Goal: Information Seeking & Learning: Learn about a topic

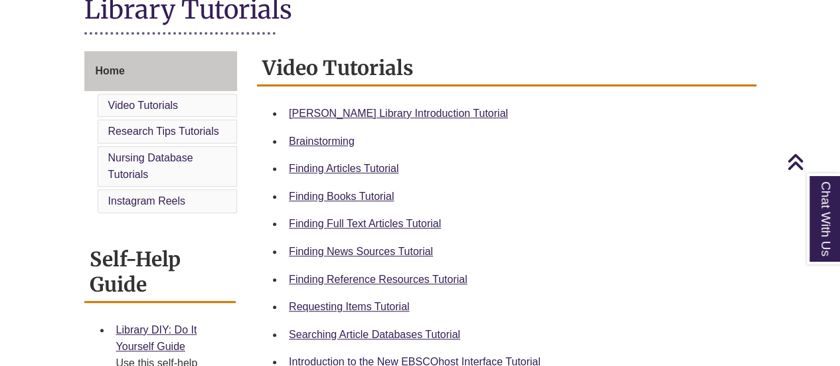
scroll to position [323, 0]
click at [359, 105] on div "Berntsen Library Introduction Tutorial" at bounding box center [517, 112] width 457 height 17
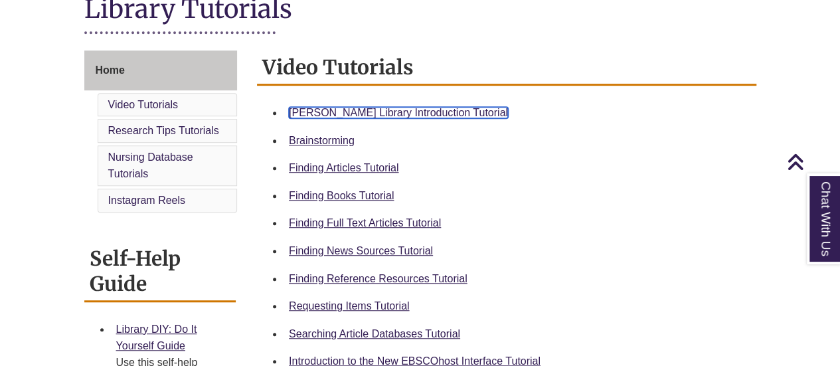
click at [359, 112] on link "Berntsen Library Introduction Tutorial" at bounding box center [398, 112] width 219 height 11
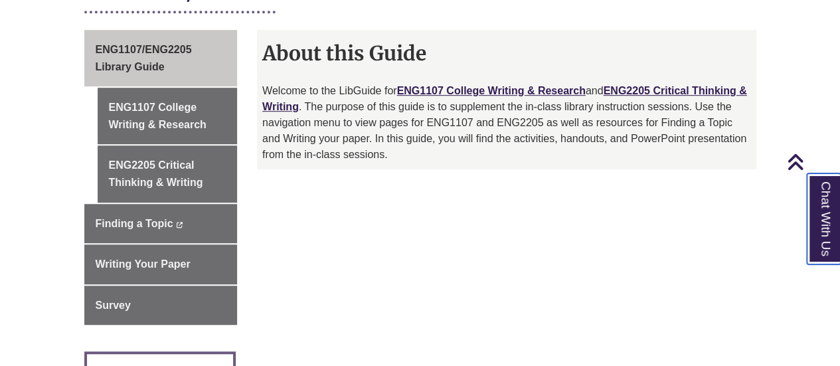
scroll to position [363, 0]
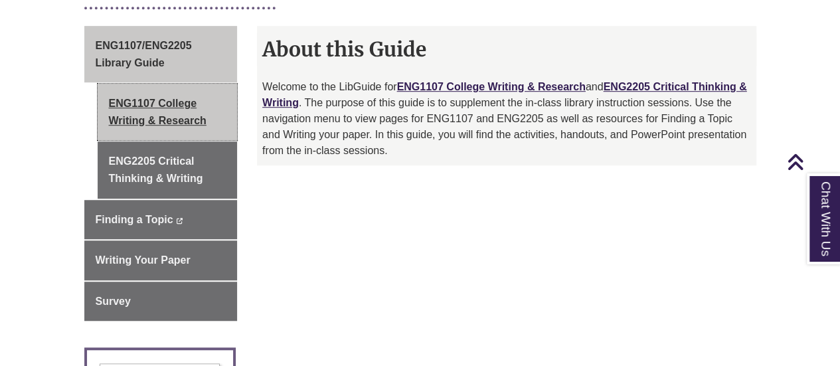
click at [181, 96] on link "ENG1107 College Writing & Research" at bounding box center [168, 112] width 140 height 56
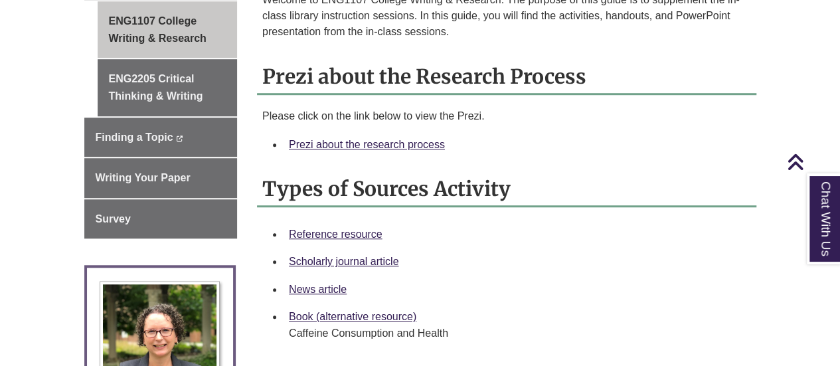
scroll to position [446, 0]
click at [330, 138] on link "Prezi about the research process" at bounding box center [367, 143] width 156 height 11
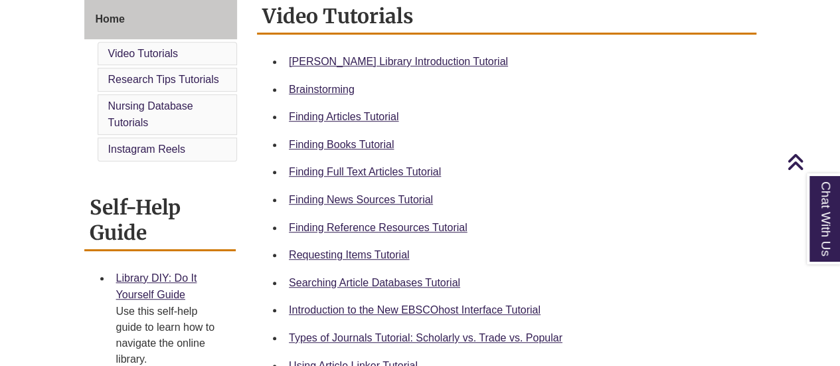
scroll to position [377, 0]
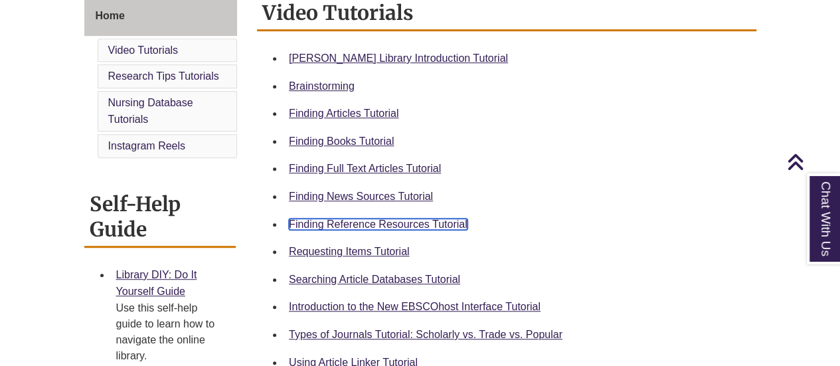
click at [427, 223] on link "Finding Reference Resources Tutorial" at bounding box center [378, 224] width 179 height 11
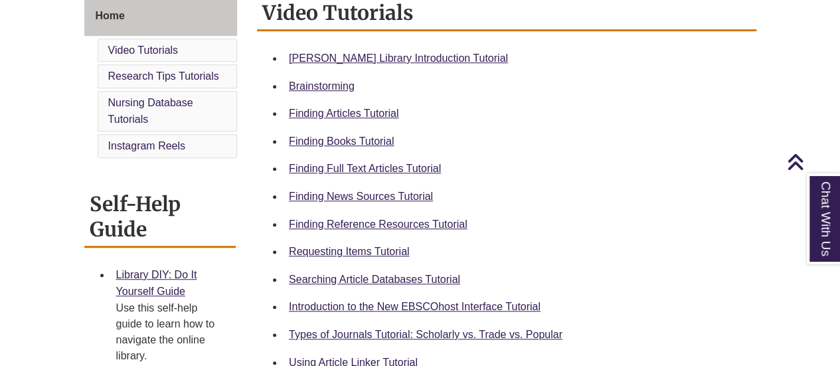
scroll to position [0, 0]
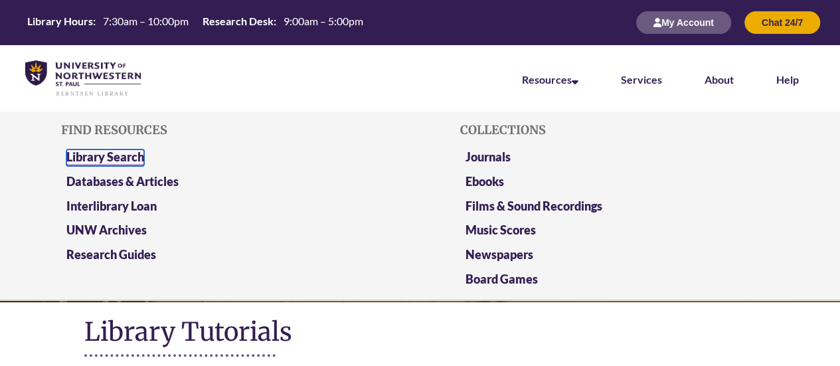
click at [114, 154] on link "Library Search" at bounding box center [105, 157] width 78 height 17
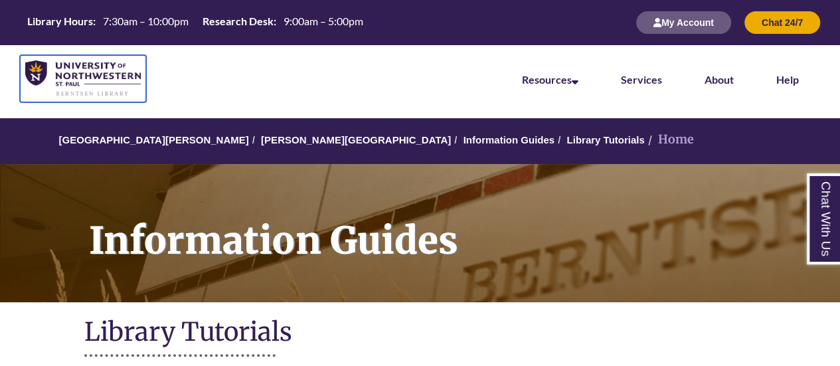
click at [99, 63] on img at bounding box center [83, 78] width 116 height 37
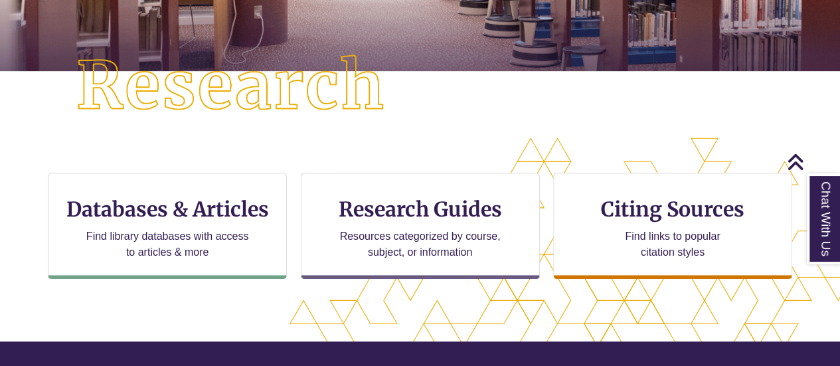
scroll to position [356, 0]
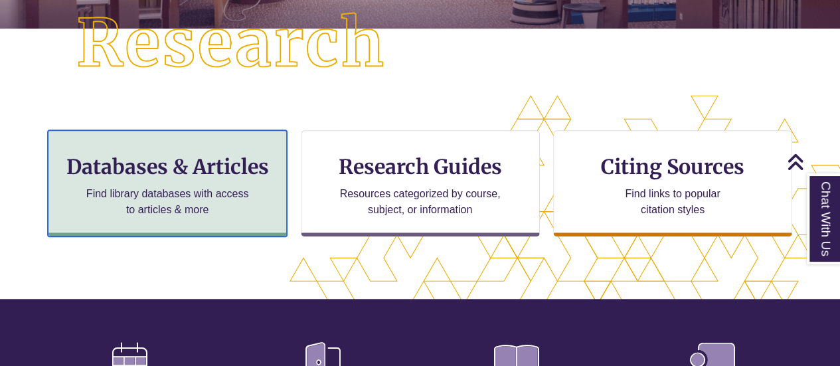
click at [203, 186] on p "Find library databases with access to articles & more" at bounding box center [167, 202] width 173 height 32
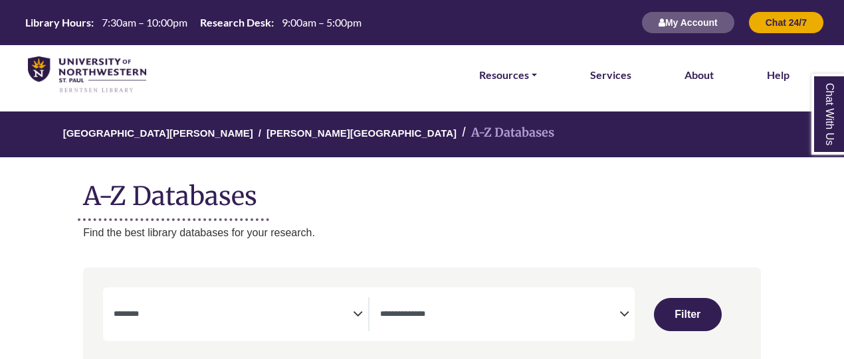
select select "Database Subject Filter"
select select "Database Types Filter"
select select "Database Subject Filter"
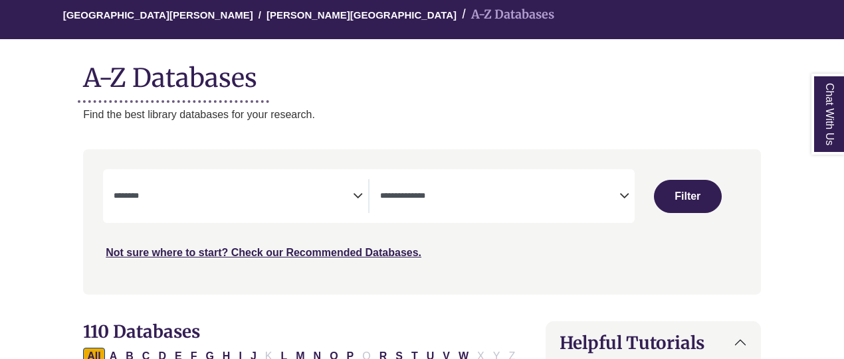
scroll to position [120, 0]
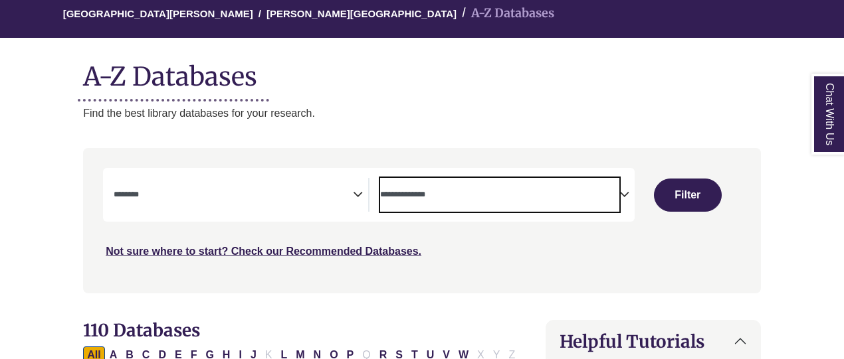
click at [442, 193] on textarea "Search" at bounding box center [499, 196] width 239 height 11
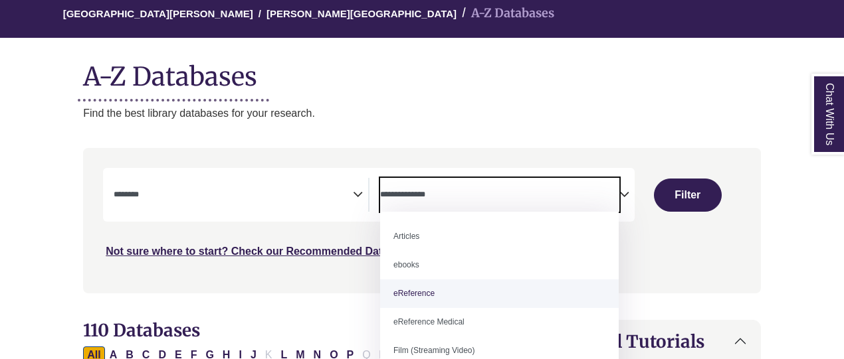
select select "*****"
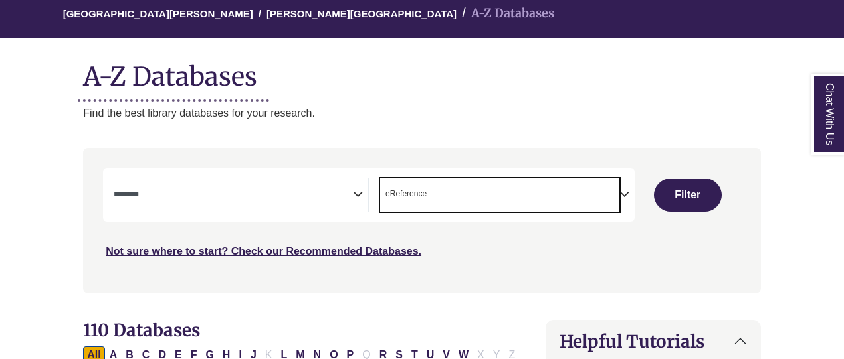
scroll to position [26, 0]
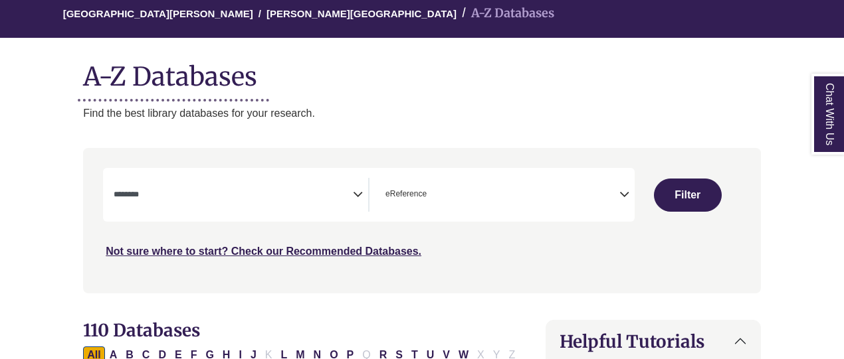
click at [361, 200] on icon "Search filters" at bounding box center [358, 193] width 10 height 20
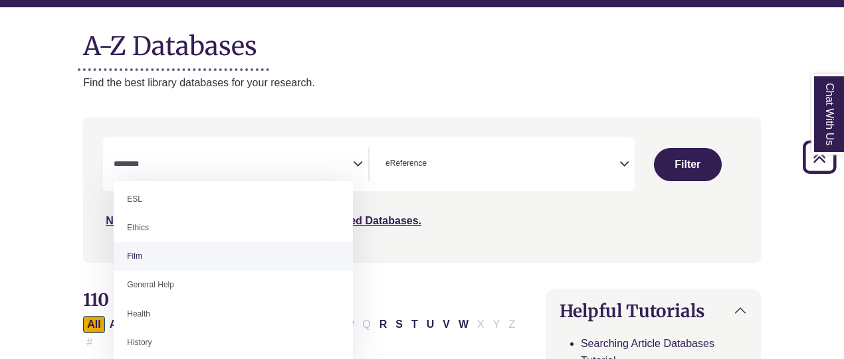
scroll to position [248, 0]
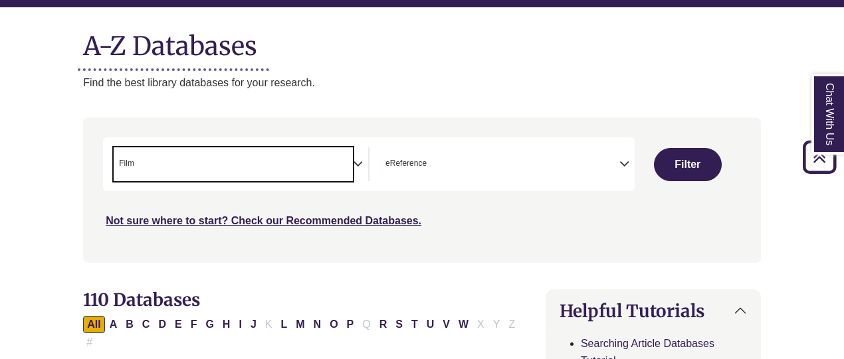
click at [186, 262] on nav "**********" at bounding box center [422, 190] width 678 height 145
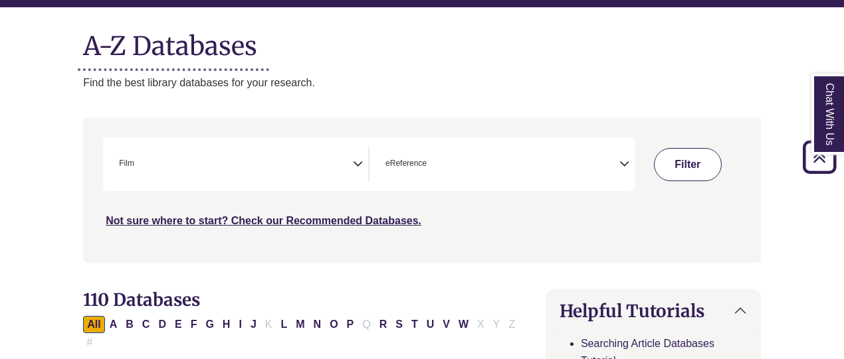
click at [688, 168] on button "Filter" at bounding box center [688, 164] width 68 height 33
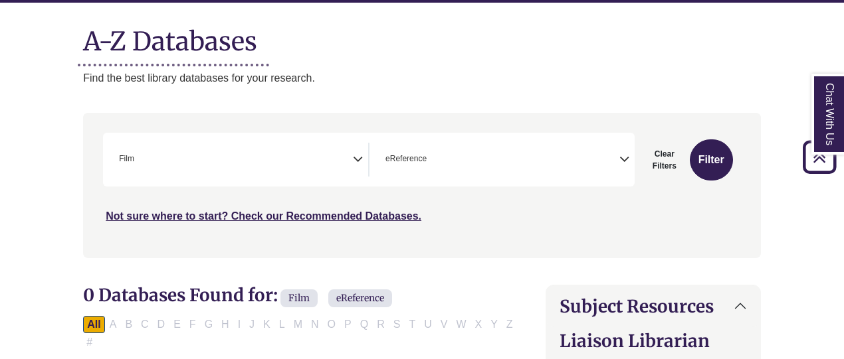
scroll to position [155, 0]
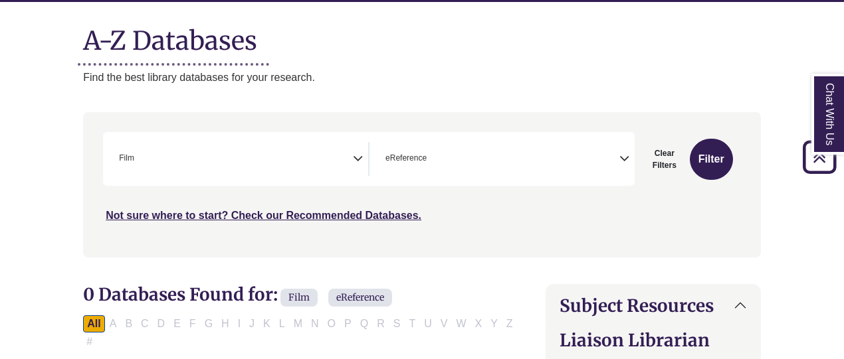
click at [357, 165] on icon "Search filters" at bounding box center [358, 157] width 10 height 20
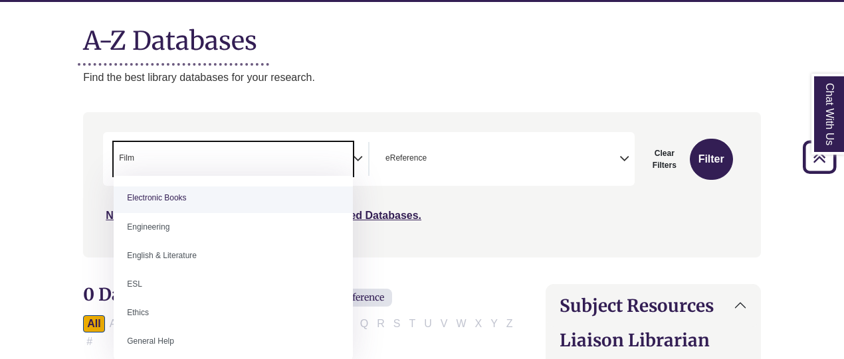
scroll to position [501, 0]
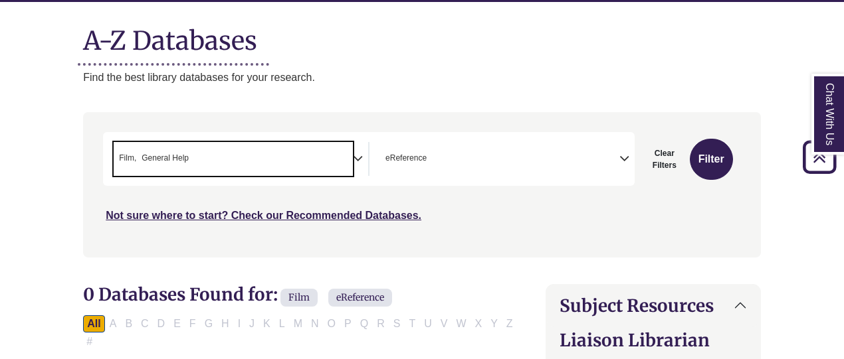
click at [144, 147] on span "× Film × General Help" at bounding box center [233, 159] width 239 height 34
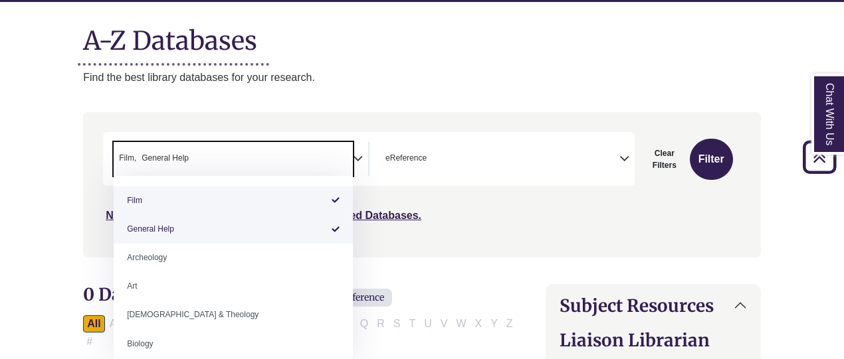
click at [128, 151] on ul "× Film × General Help" at bounding box center [153, 156] width 78 height 11
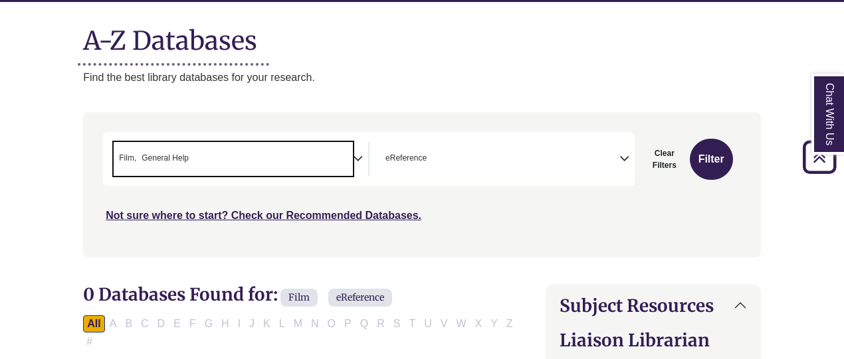
click at [149, 161] on span "General Help" at bounding box center [165, 158] width 47 height 13
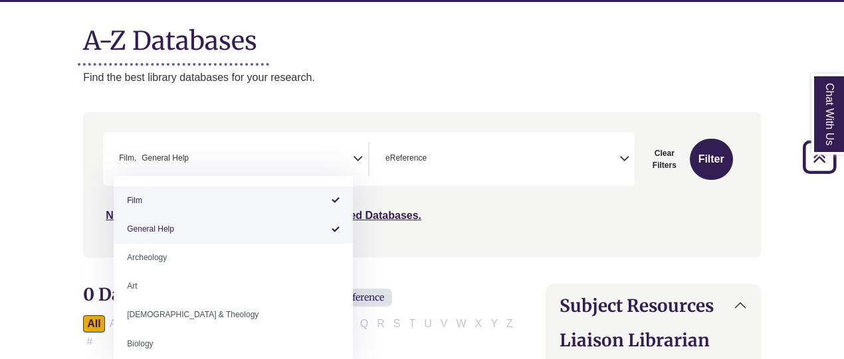
select select "*****"
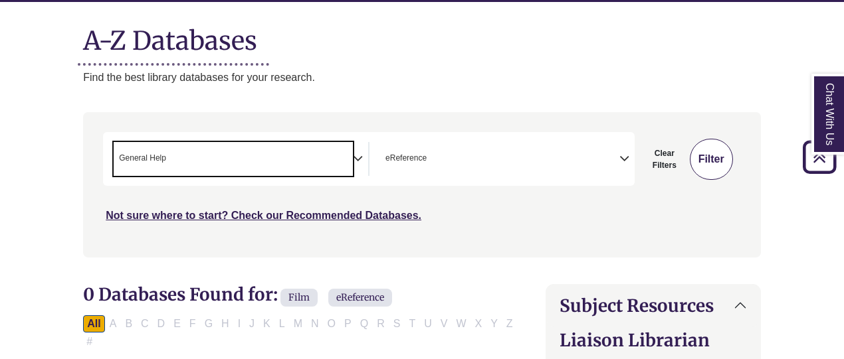
click at [706, 167] on button "Filter" at bounding box center [711, 159] width 43 height 41
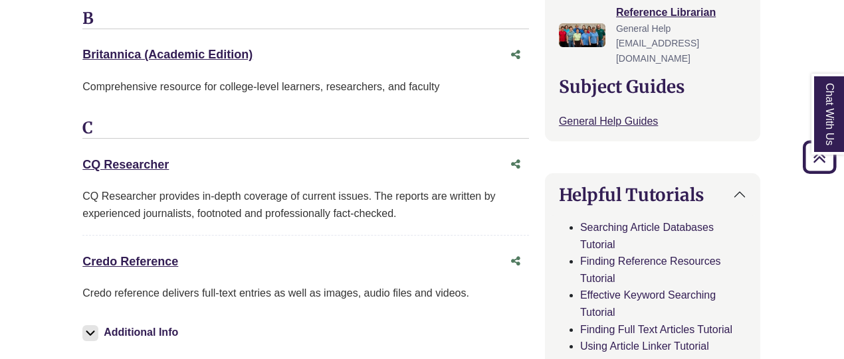
scroll to position [519, 1]
click at [120, 157] on link "CQ Researcher This link opens in a new window" at bounding box center [125, 163] width 86 height 13
click at [129, 254] on link "Credo Reference This link opens in a new window" at bounding box center [130, 260] width 96 height 13
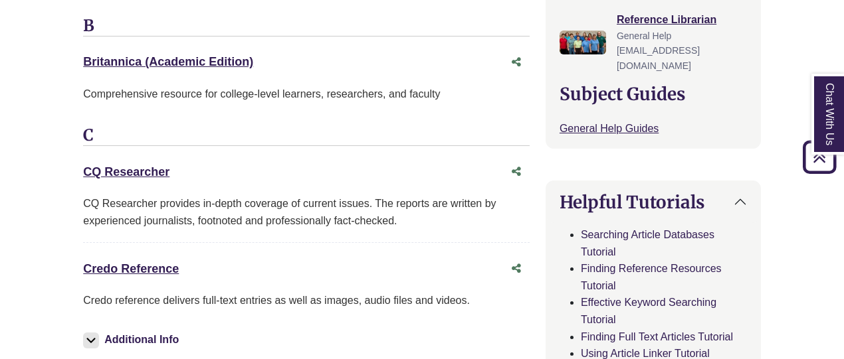
scroll to position [510, 0]
drag, startPoint x: 128, startPoint y: 250, endPoint x: 75, endPoint y: 204, distance: 70.1
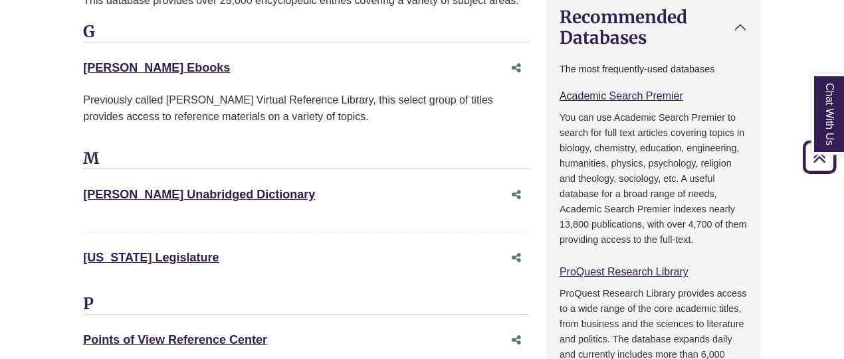
scroll to position [967, 0]
click at [287, 187] on link "Merriam-Webster Unabridged Dictionary This link opens in a new window" at bounding box center [199, 193] width 232 height 13
click at [153, 250] on link "Minnesota Legislature This link opens in a new window" at bounding box center [151, 256] width 136 height 13
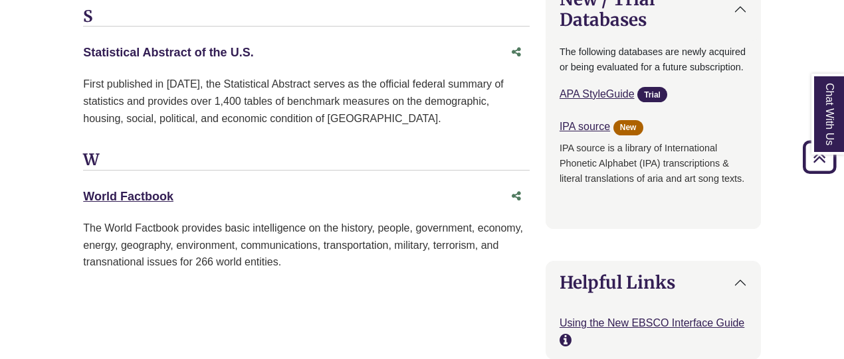
scroll to position [1426, 0]
drag, startPoint x: 142, startPoint y: 177, endPoint x: 107, endPoint y: 179, distance: 35.3
click at [107, 183] on div "World Factbook This link opens in a new window" at bounding box center [306, 195] width 446 height 25
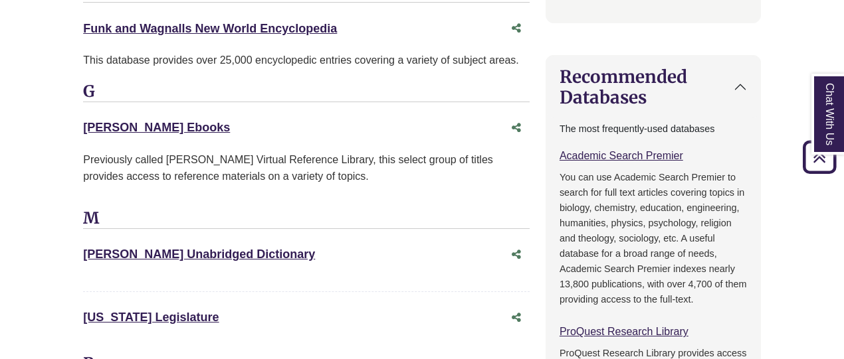
scroll to position [905, 0]
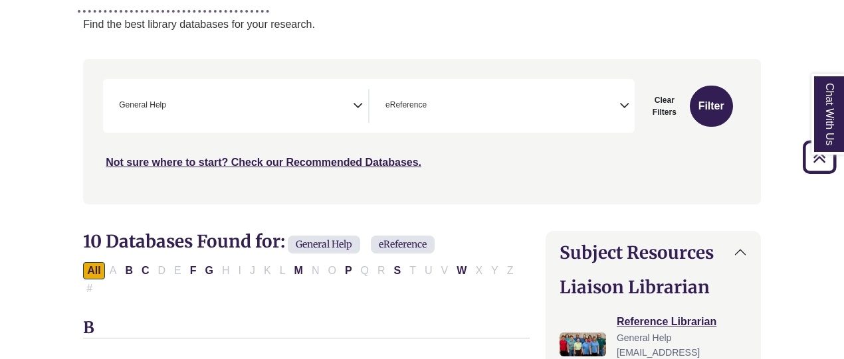
scroll to position [207, 0]
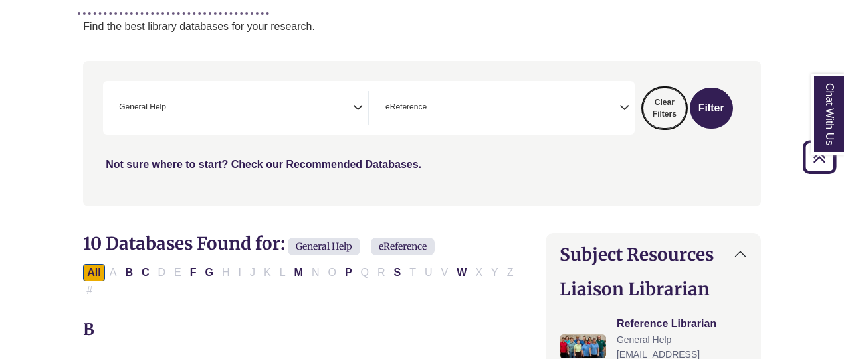
click at [655, 102] on button "Clear Filters" at bounding box center [664, 108] width 44 height 41
select select "Database Subject Filter"
select select "Database Types Filter"
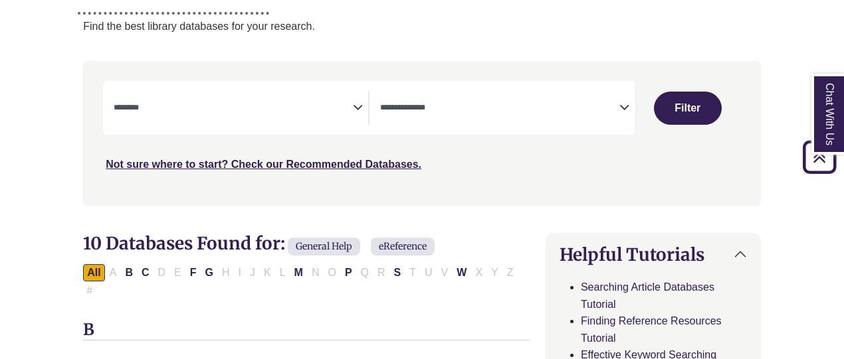
select select "Database Subject Filter"
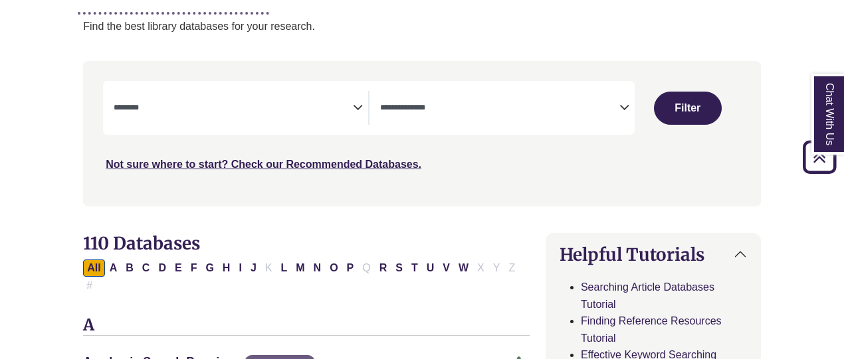
click at [623, 108] on icon "Search filters" at bounding box center [624, 106] width 10 height 20
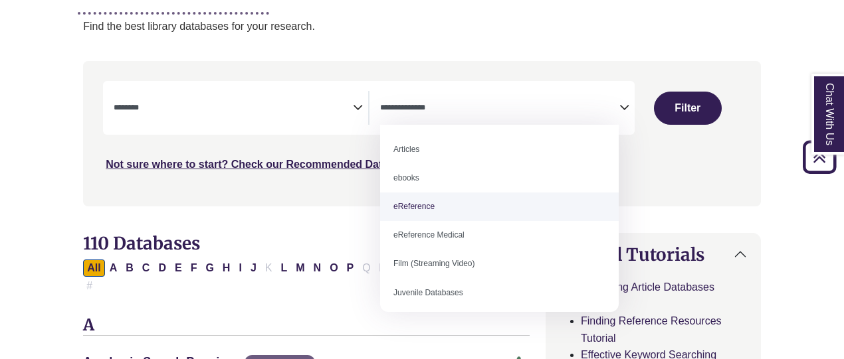
select select "*****"
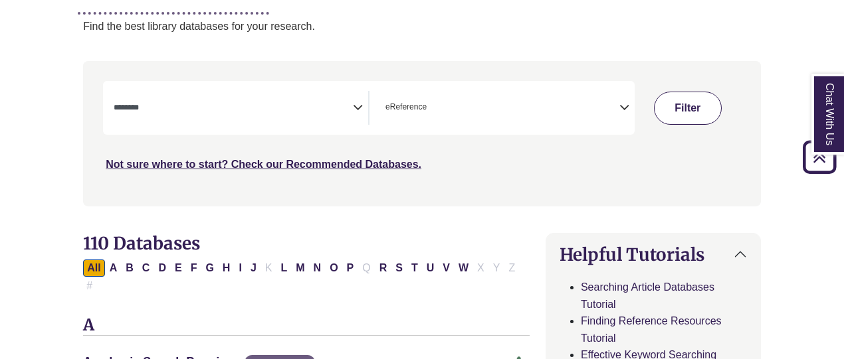
click at [682, 108] on button "Filter" at bounding box center [688, 108] width 68 height 33
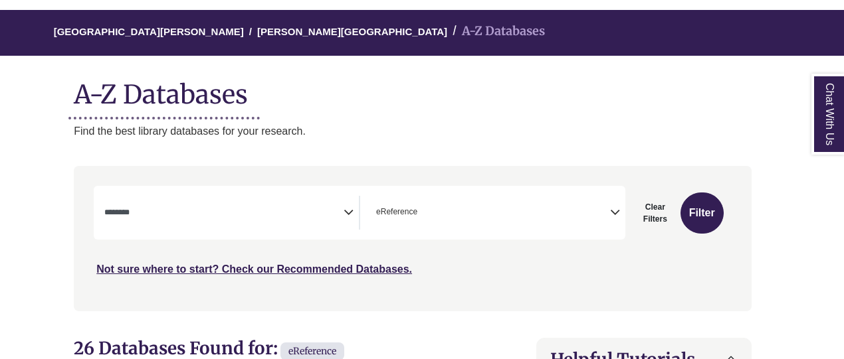
scroll to position [113, 9]
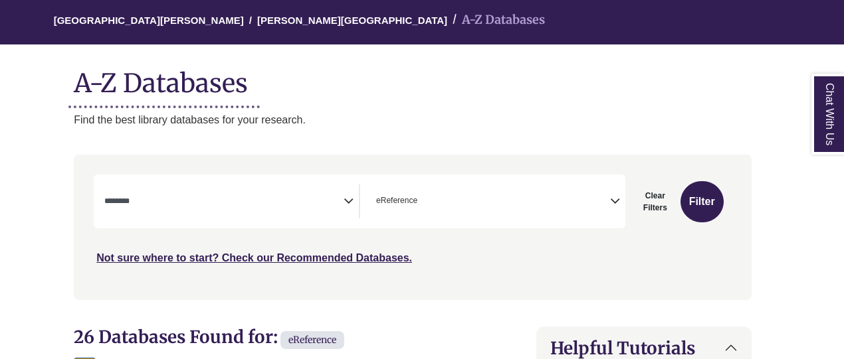
click at [348, 199] on icon "Search filters" at bounding box center [349, 199] width 10 height 20
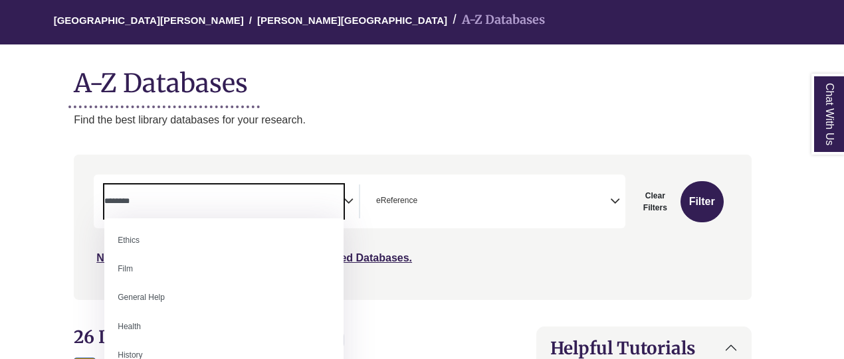
scroll to position [531, 0]
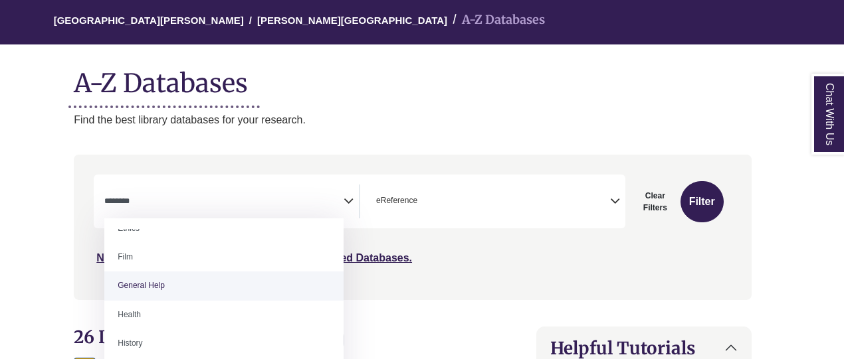
select select "*****"
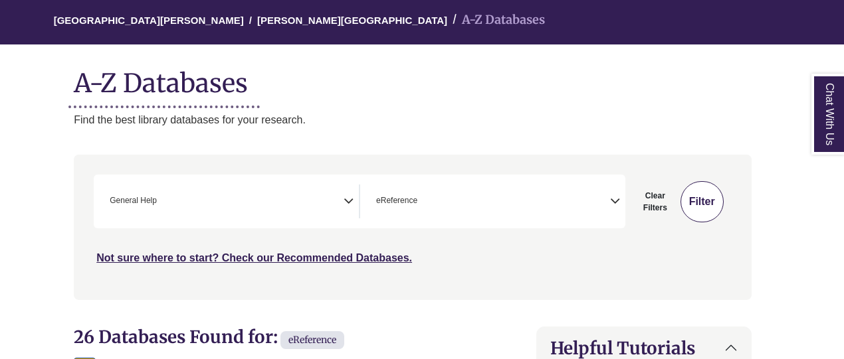
click at [696, 192] on button "Filter" at bounding box center [701, 201] width 43 height 41
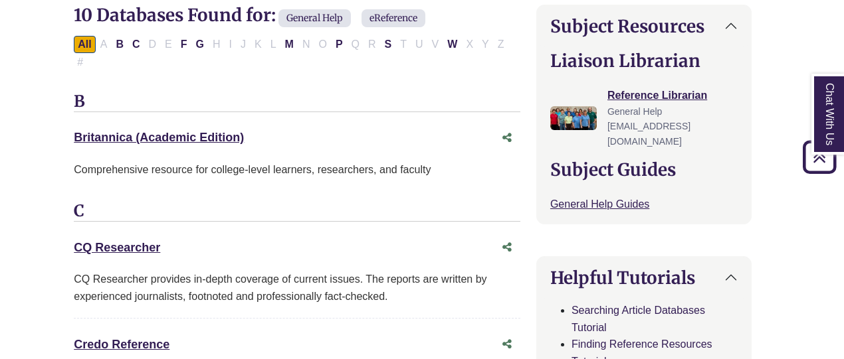
scroll to position [439, 9]
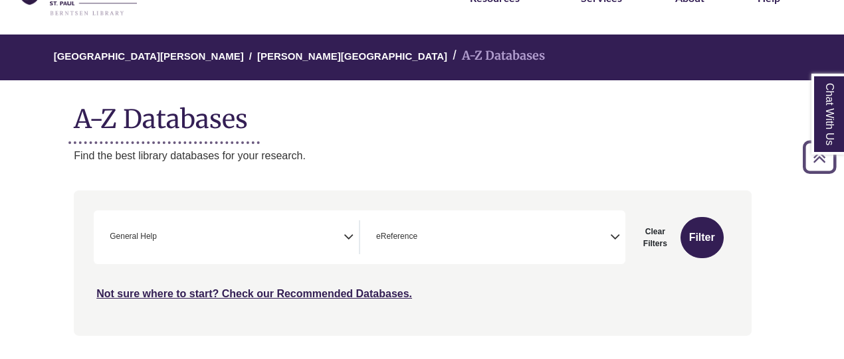
scroll to position [75, 9]
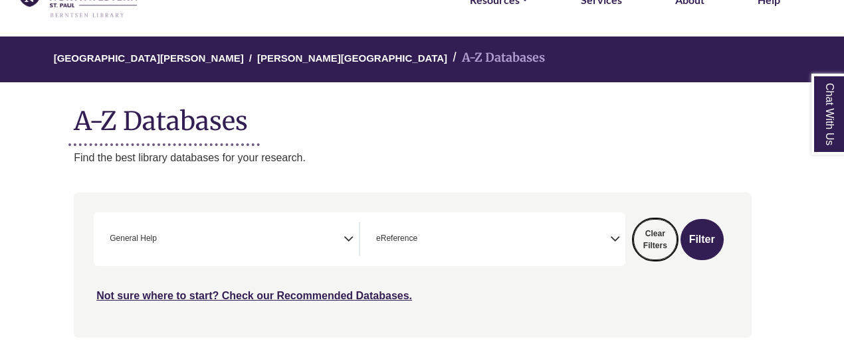
click at [650, 252] on button "Clear Filters" at bounding box center [655, 239] width 44 height 41
select select "Database Subject Filter"
select select "Database Types Filter"
select select "Database Subject Filter"
select select "Database Types Filter"
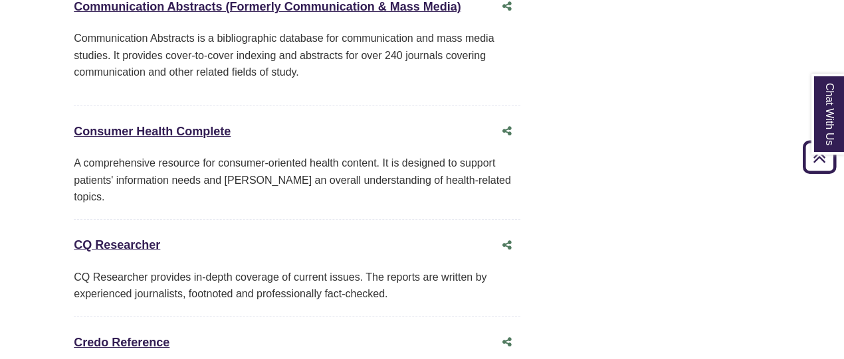
scroll to position [3254, 9]
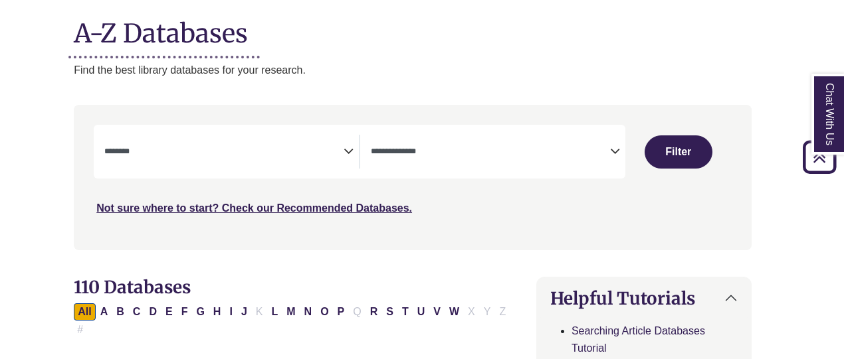
scroll to position [0, 9]
